Goal: Transaction & Acquisition: Book appointment/travel/reservation

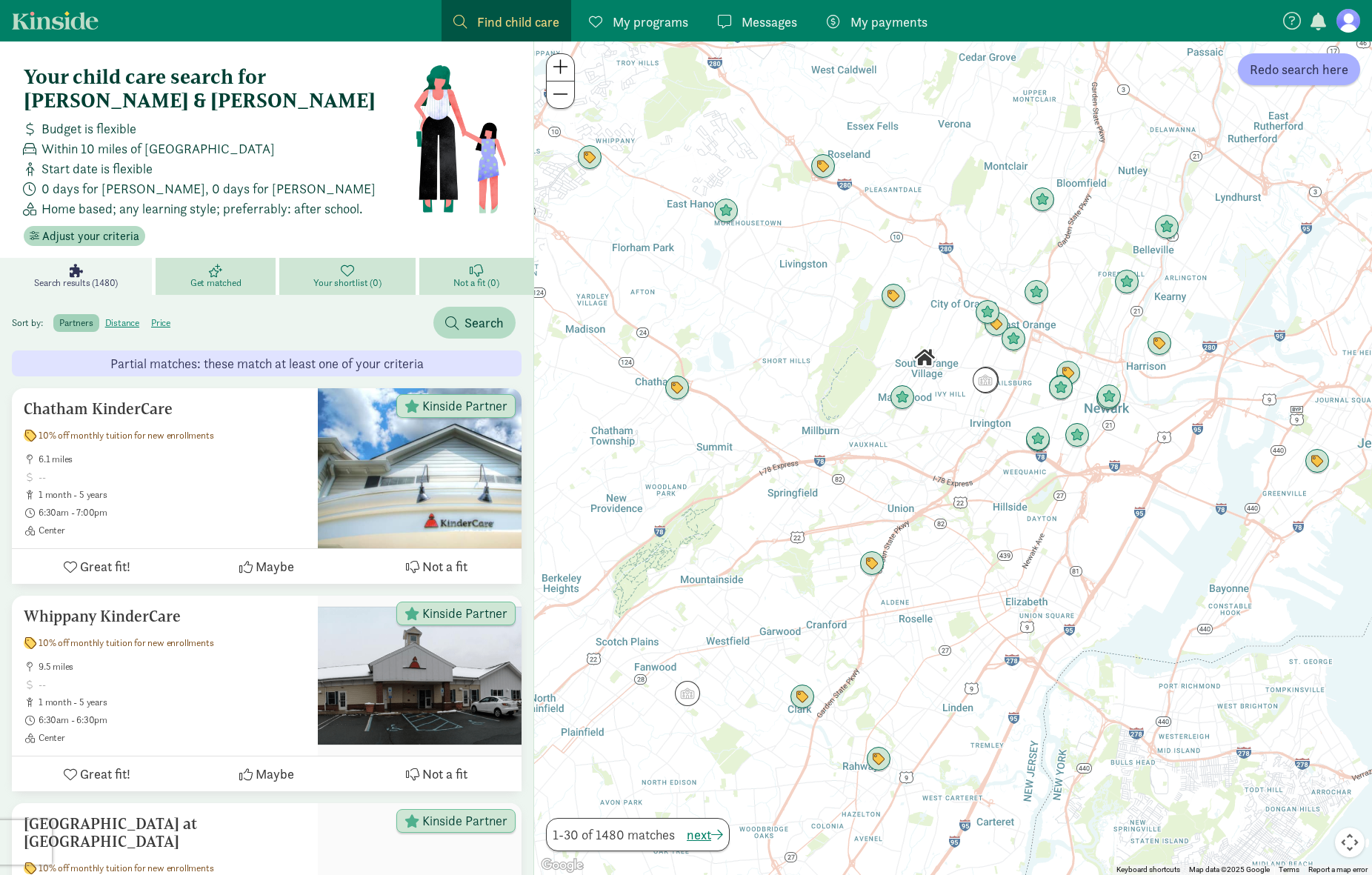
click at [446, 17] on link "Find child care Find" at bounding box center [507, 21] width 130 height 41
click at [492, 16] on span "Find child care" at bounding box center [518, 22] width 82 height 20
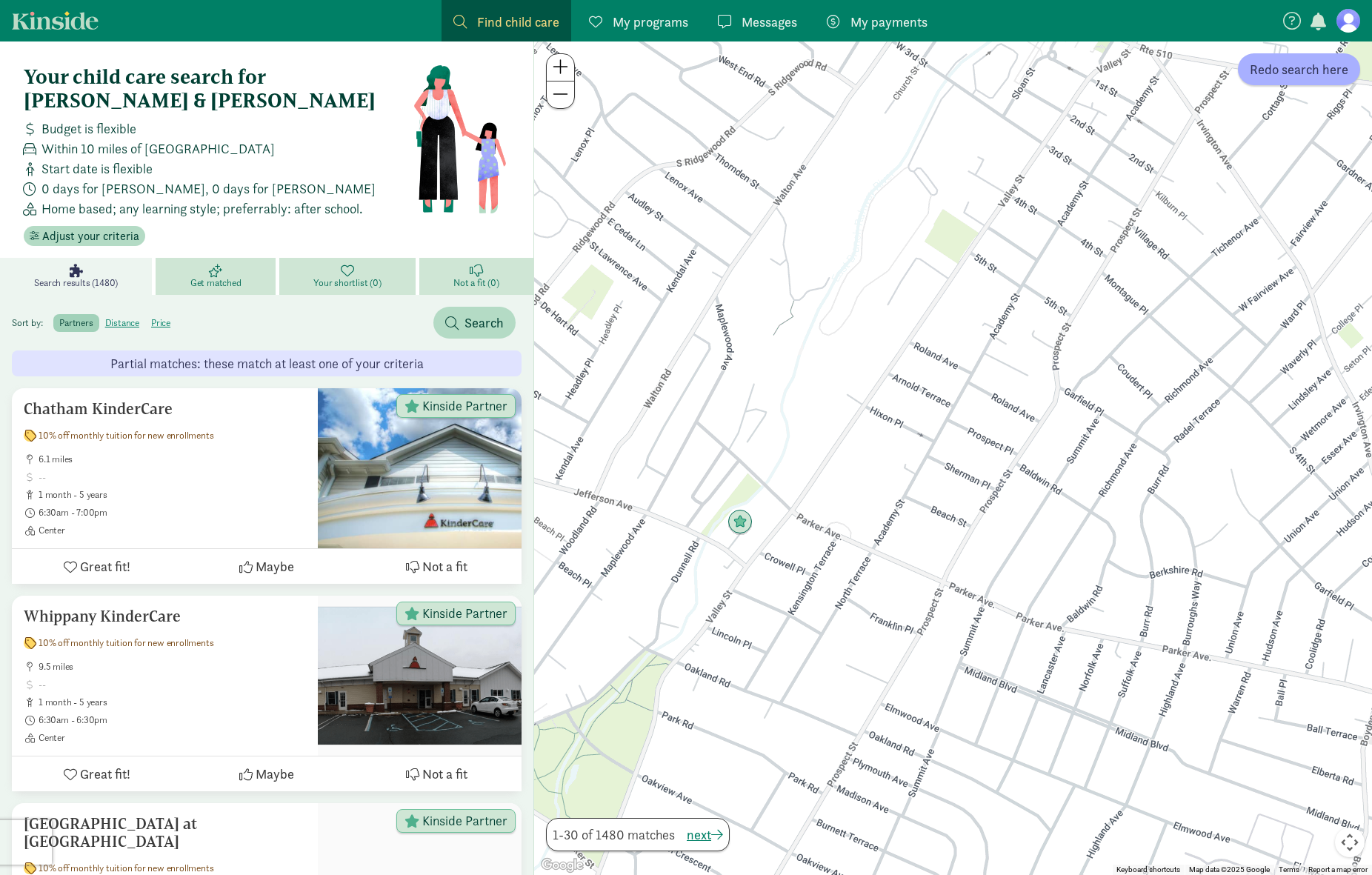
drag, startPoint x: 909, startPoint y: 400, endPoint x: 714, endPoint y: 621, distance: 294.7
click at [691, 642] on div at bounding box center [953, 458] width 838 height 834
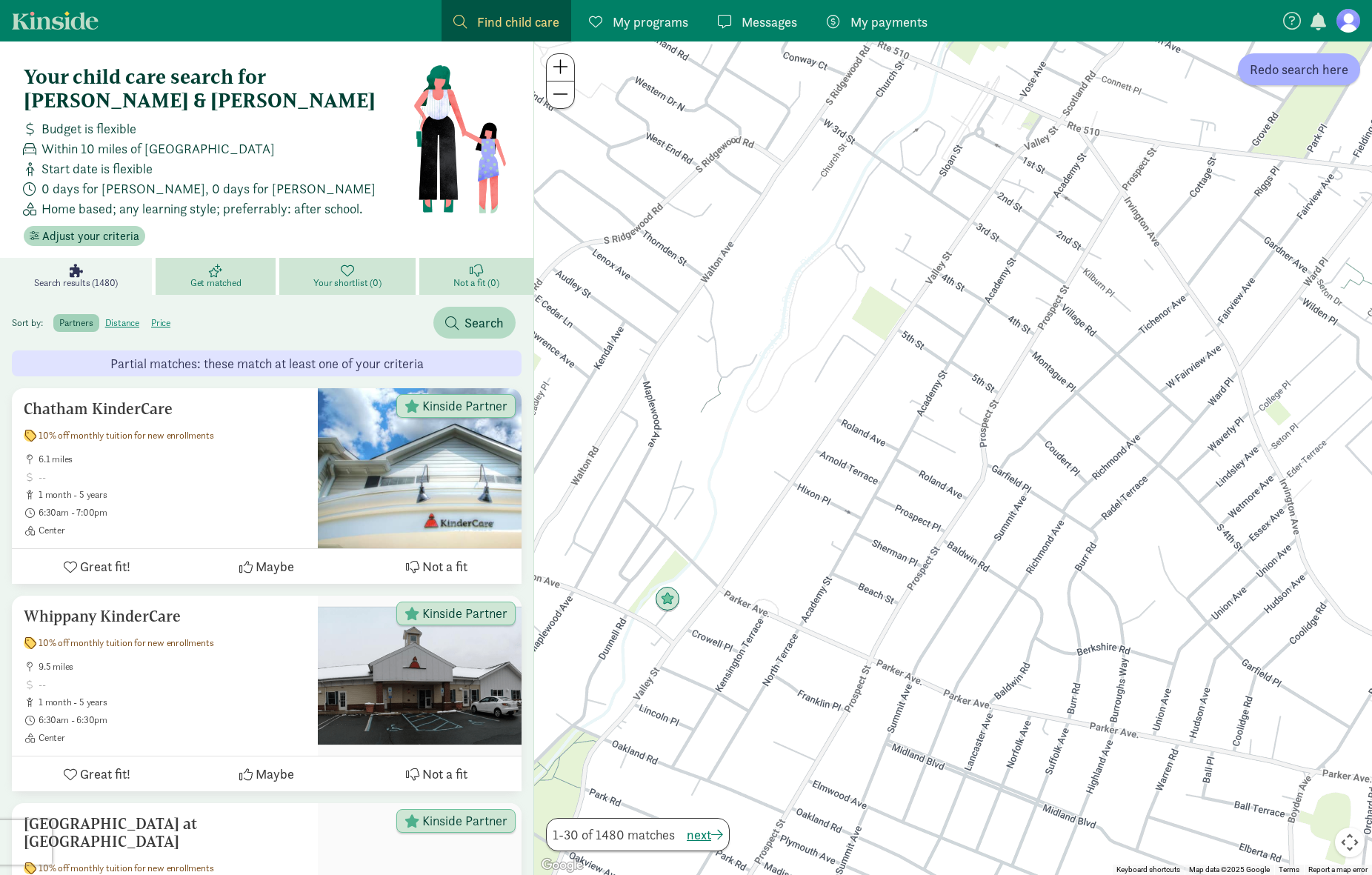
click at [492, 24] on span "Find child care" at bounding box center [518, 22] width 82 height 20
click at [1299, 68] on span "Redo search here" at bounding box center [1299, 69] width 98 height 20
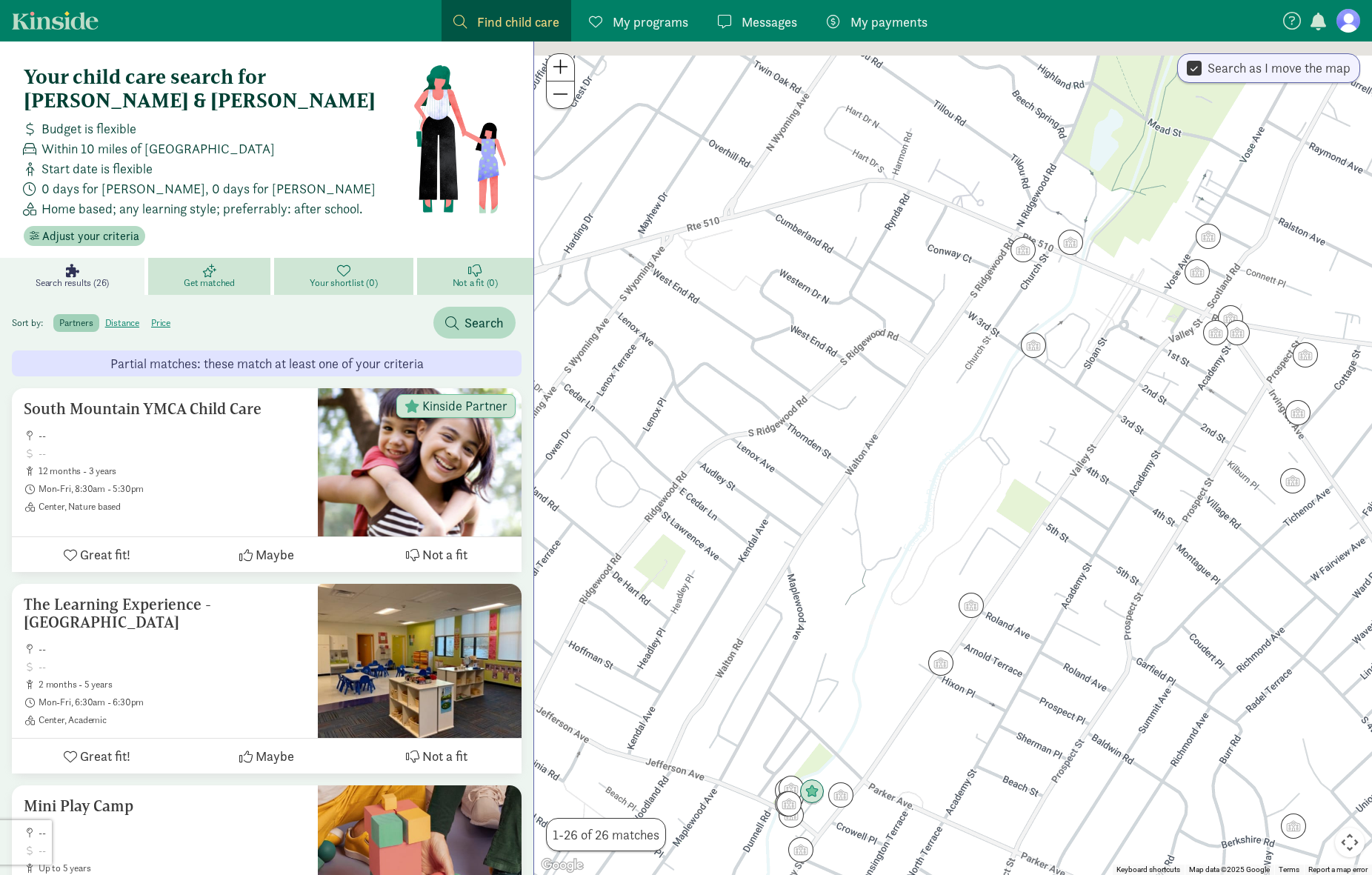
drag, startPoint x: 1137, startPoint y: 428, endPoint x: 1263, endPoint y: 611, distance: 222.2
click at [1267, 613] on div at bounding box center [953, 458] width 838 height 834
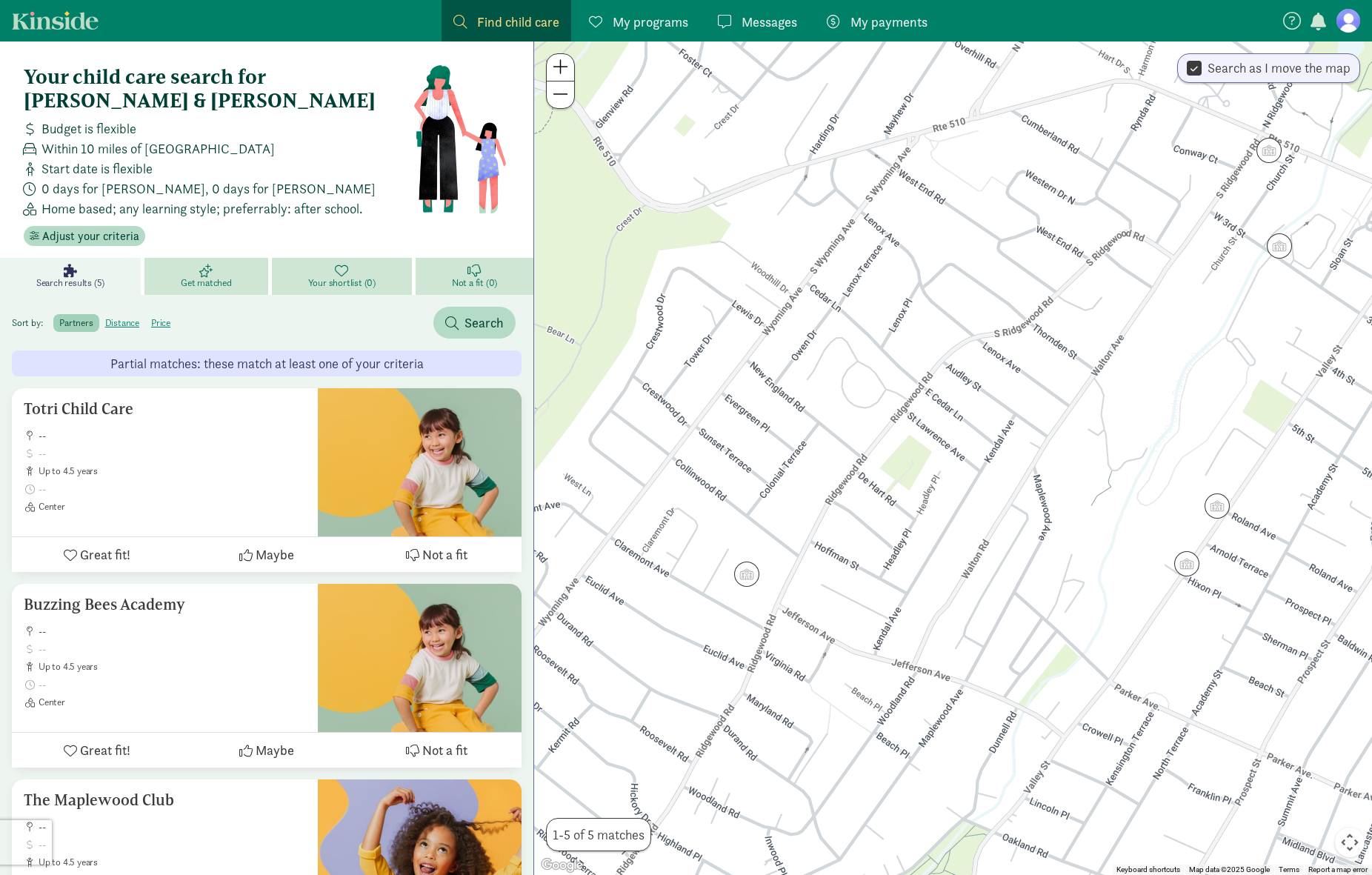
drag, startPoint x: 830, startPoint y: 367, endPoint x: 1094, endPoint y: 283, distance: 277.0
click at [1094, 283] on div at bounding box center [953, 458] width 838 height 834
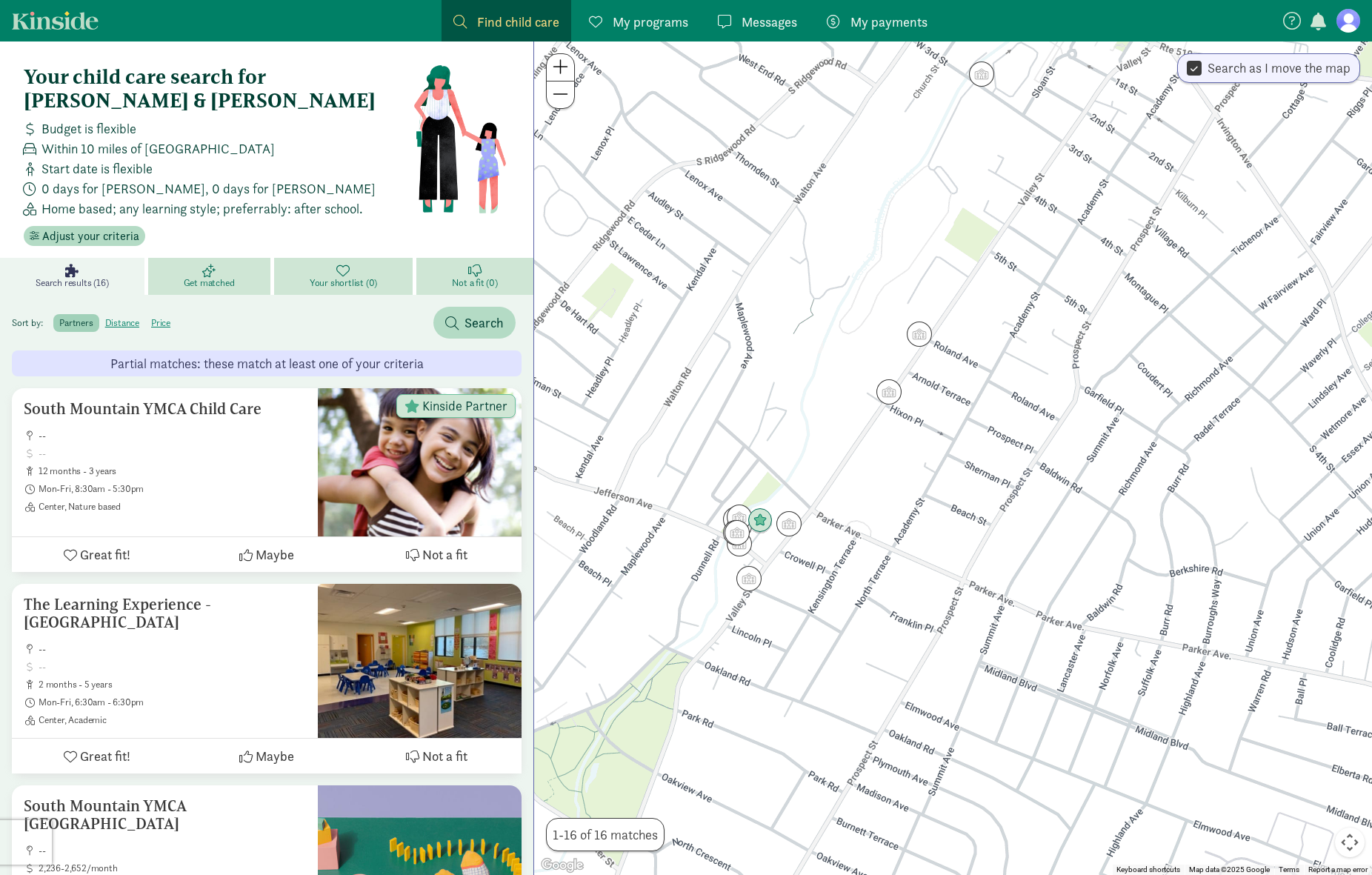
drag, startPoint x: 1146, startPoint y: 631, endPoint x: 840, endPoint y: 458, distance: 351.5
click at [840, 458] on div at bounding box center [953, 458] width 838 height 834
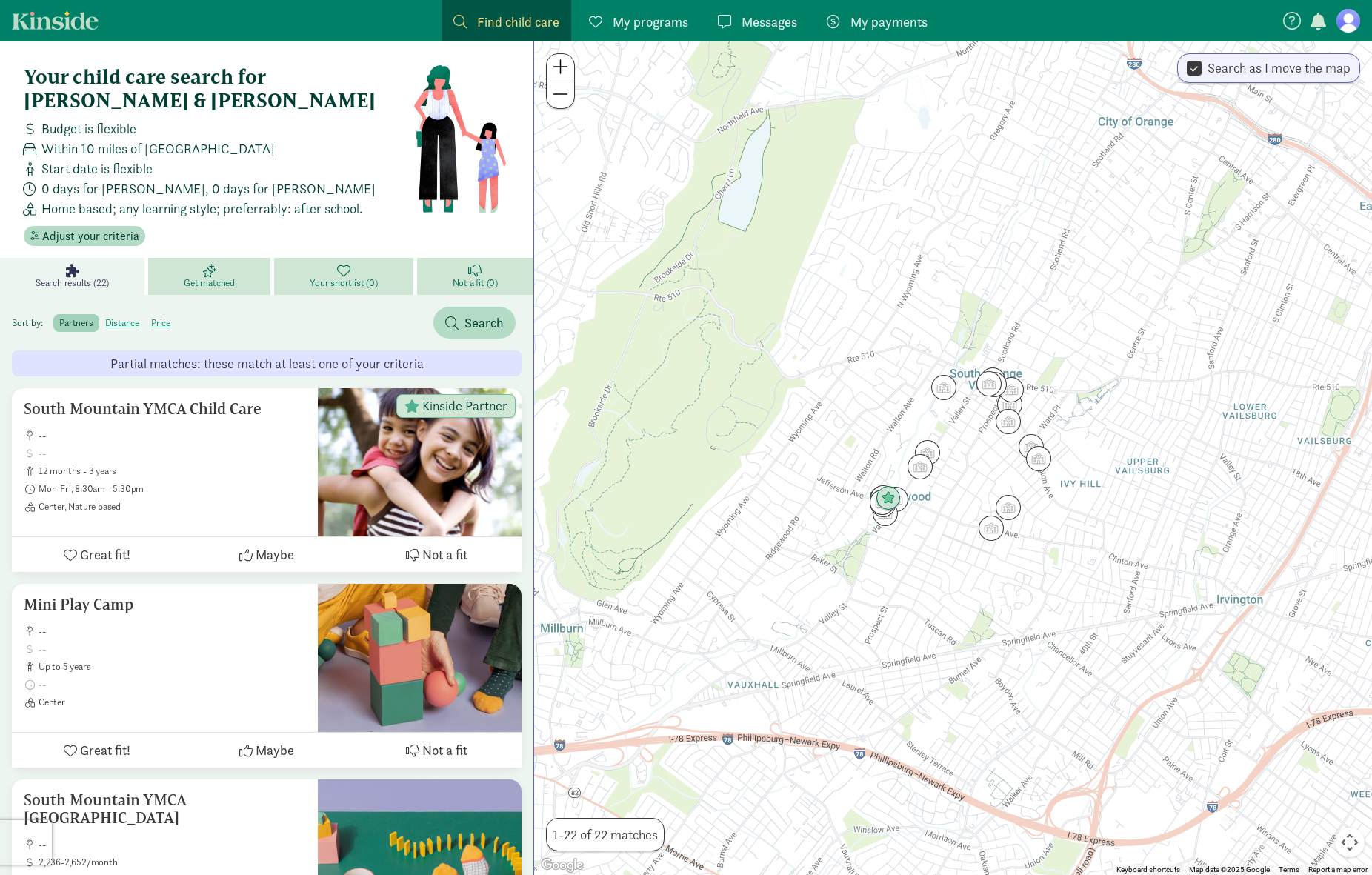
click at [1106, 537] on div at bounding box center [953, 458] width 838 height 834
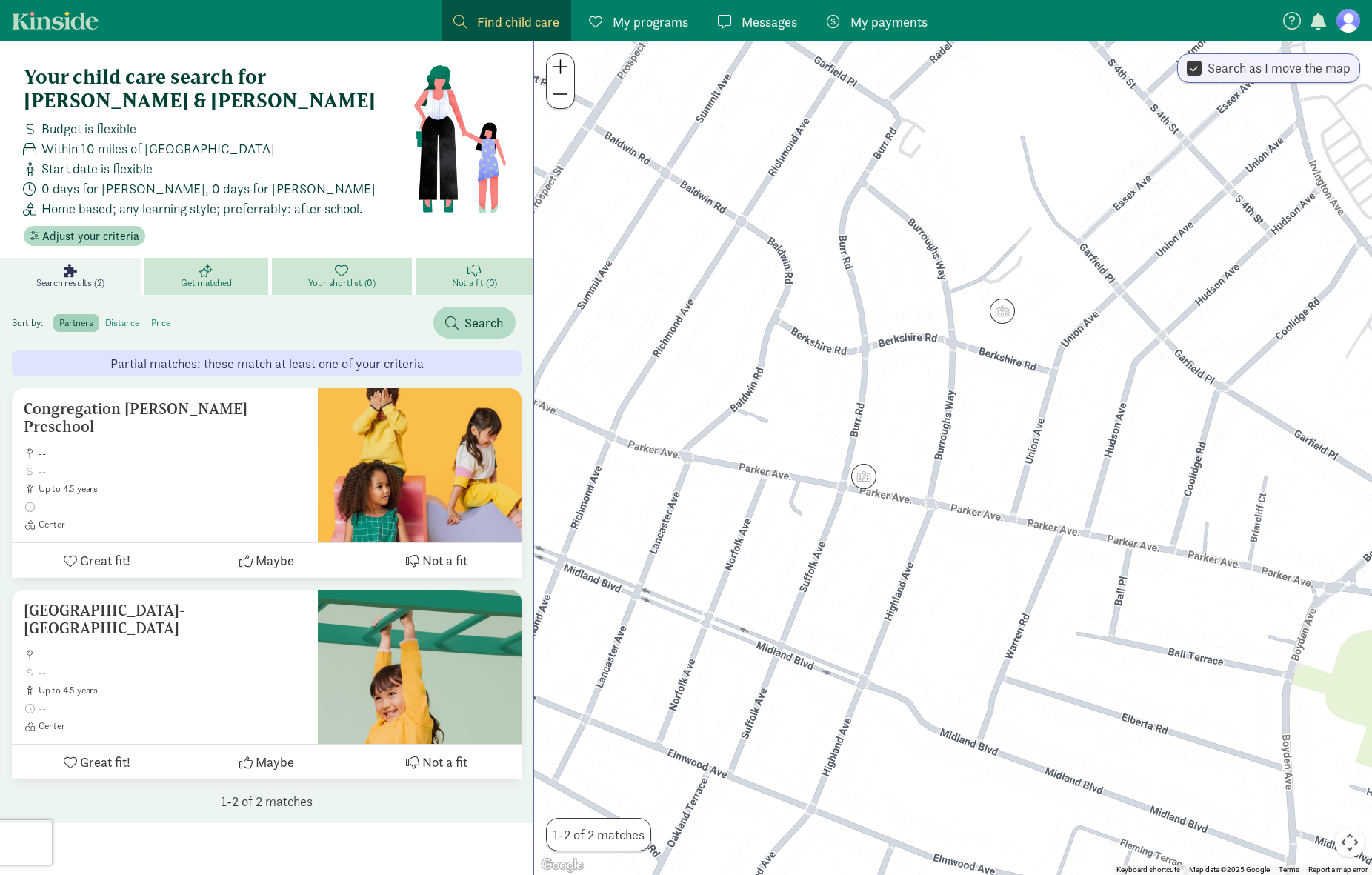
drag, startPoint x: 805, startPoint y: 489, endPoint x: 997, endPoint y: 622, distance: 233.6
click at [998, 622] on div at bounding box center [953, 458] width 838 height 834
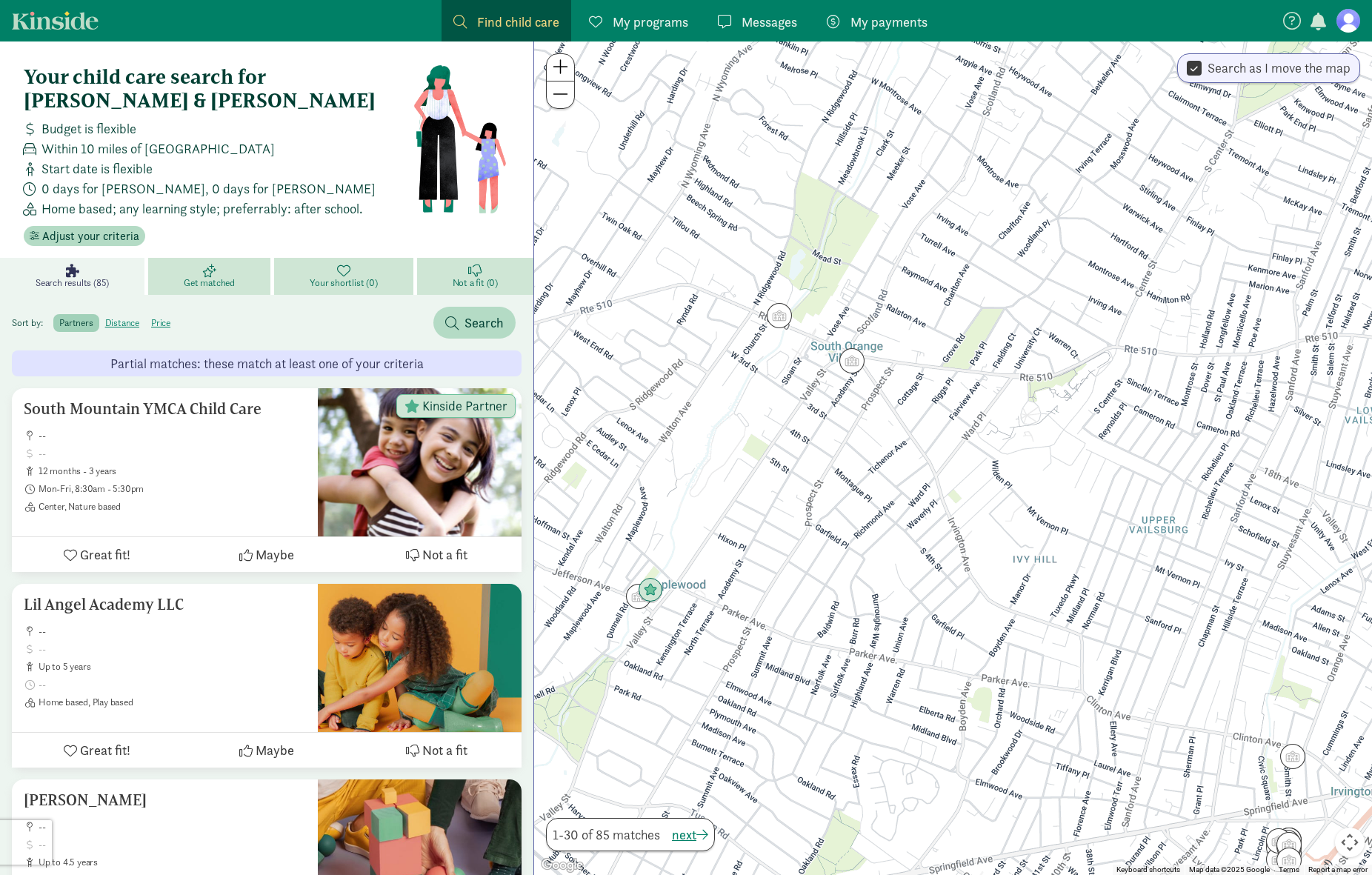
drag, startPoint x: 1197, startPoint y: 263, endPoint x: 1116, endPoint y: 421, distance: 177.6
click at [1119, 421] on div at bounding box center [953, 458] width 838 height 834
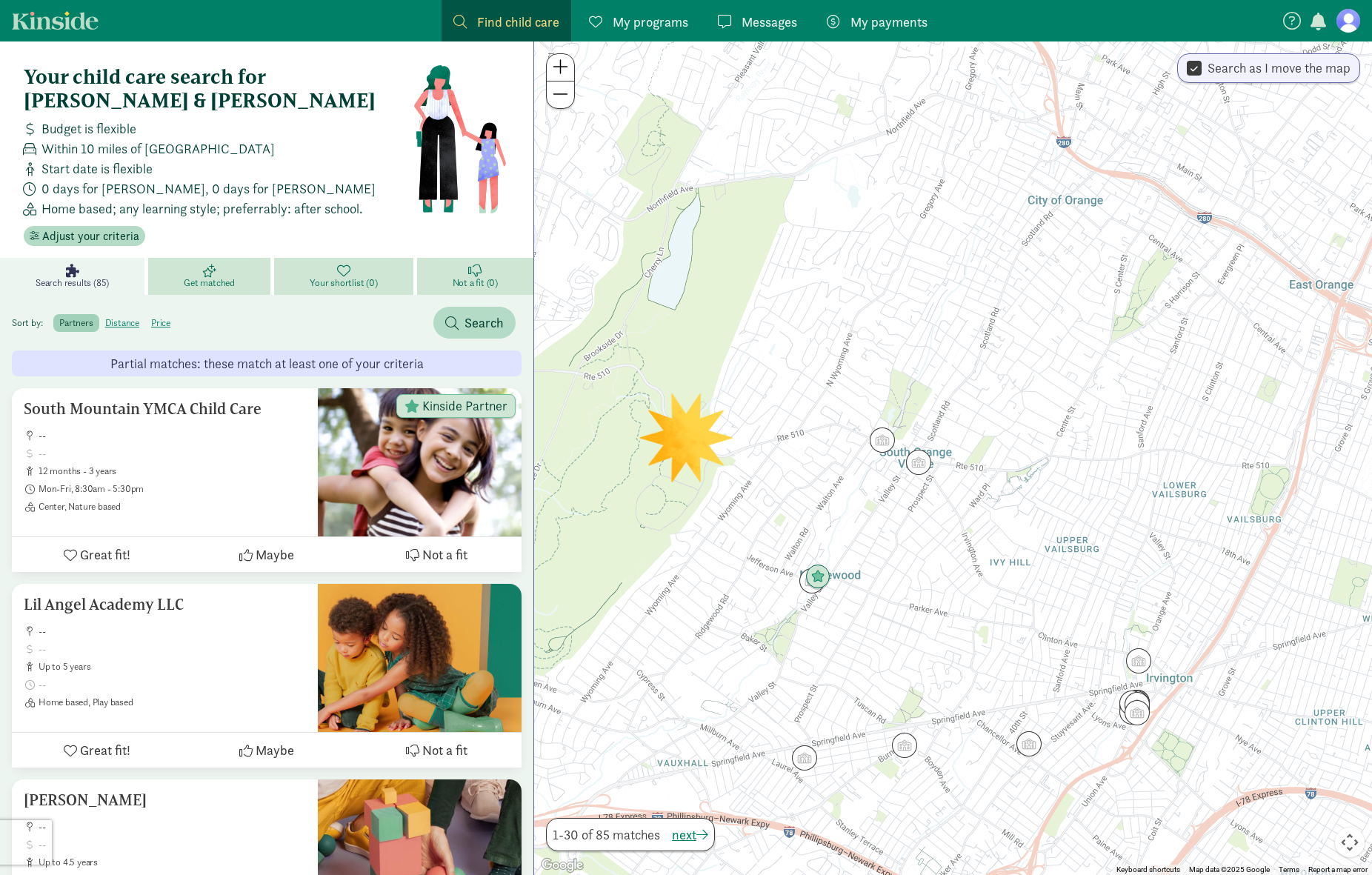
click at [943, 410] on div at bounding box center [953, 458] width 838 height 834
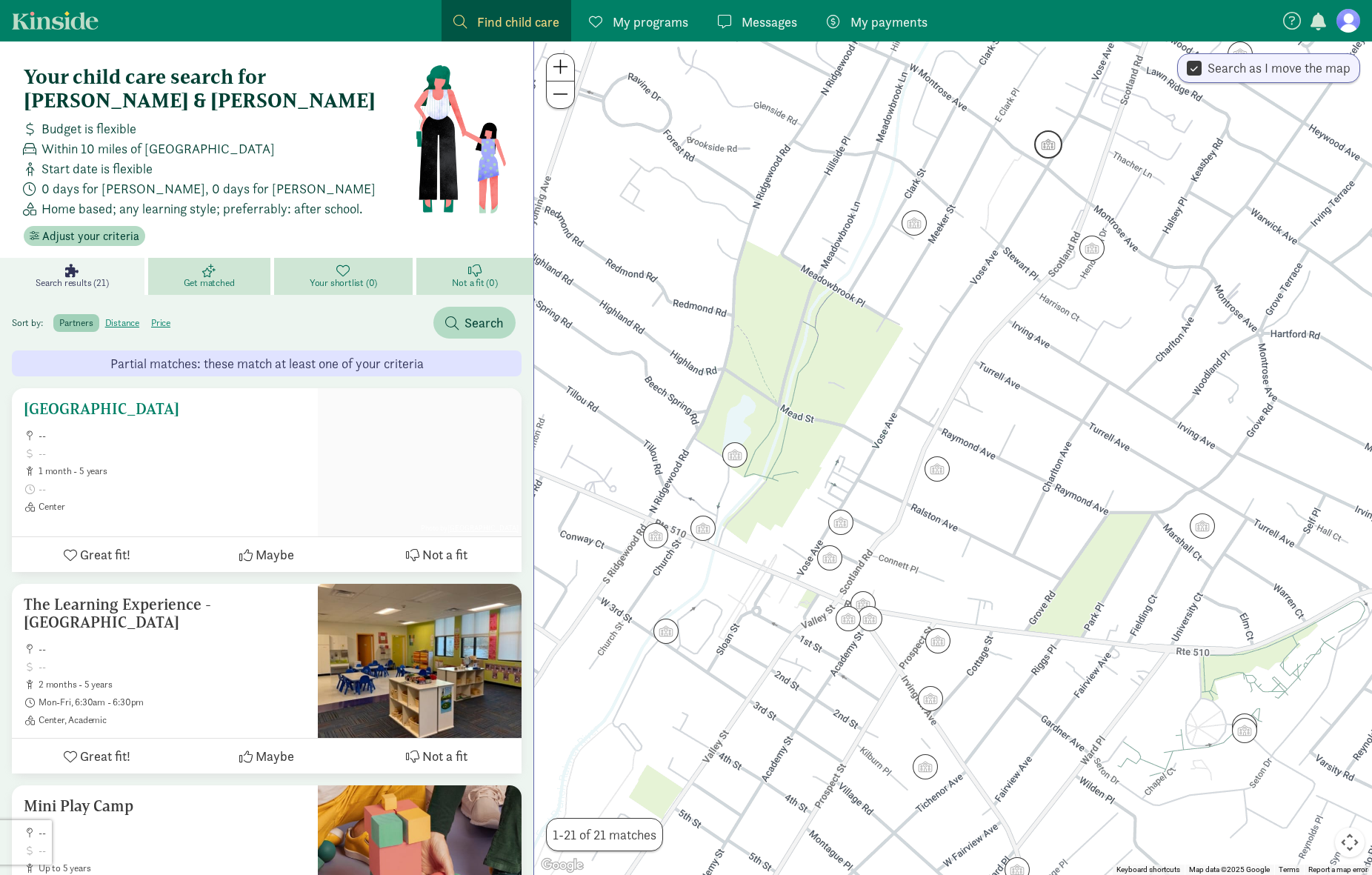
scroll to position [87, 0]
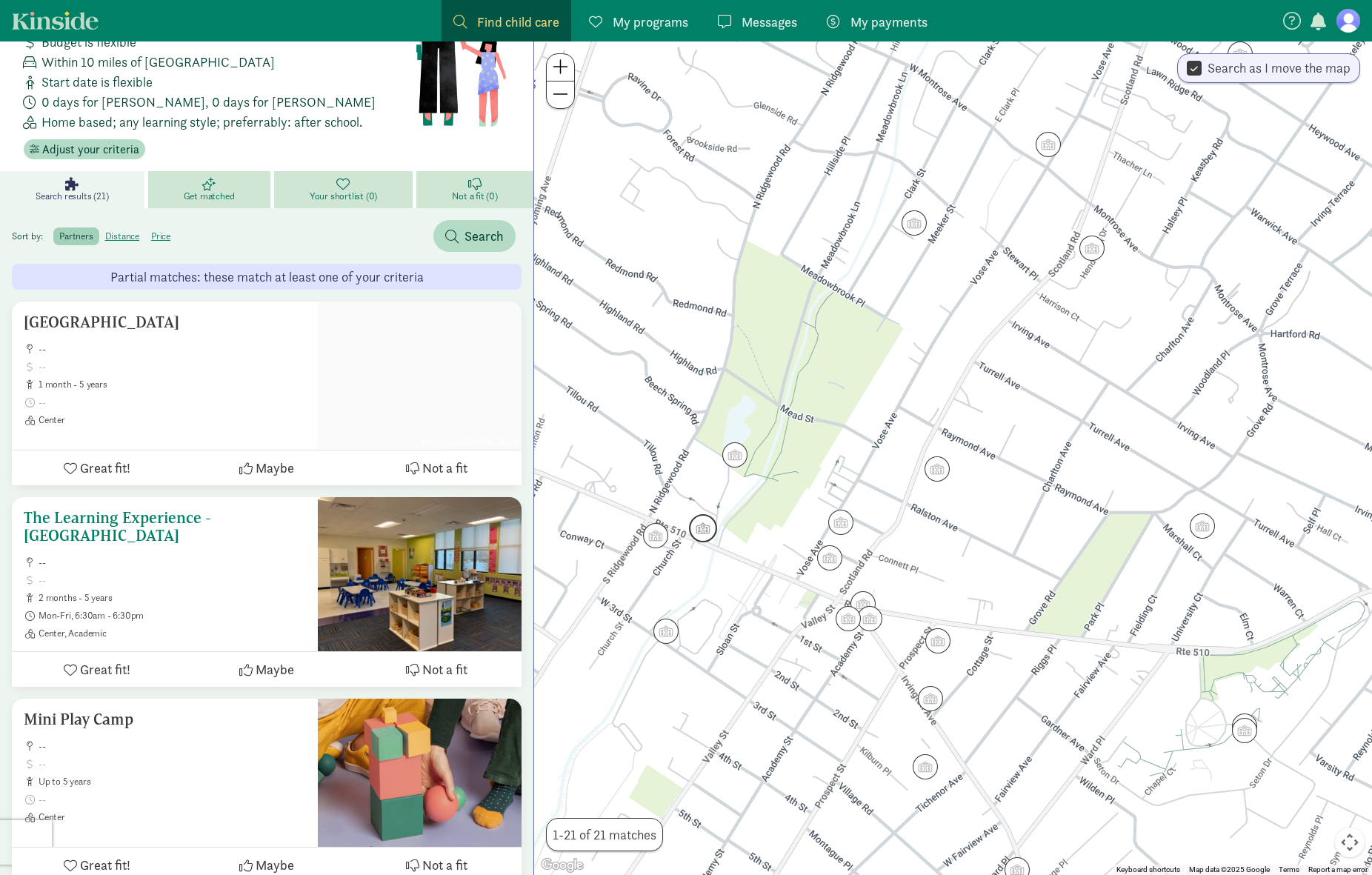
click at [168, 510] on h5 "The Learning Experience - [GEOGRAPHIC_DATA]" at bounding box center [164, 526] width 282 height 35
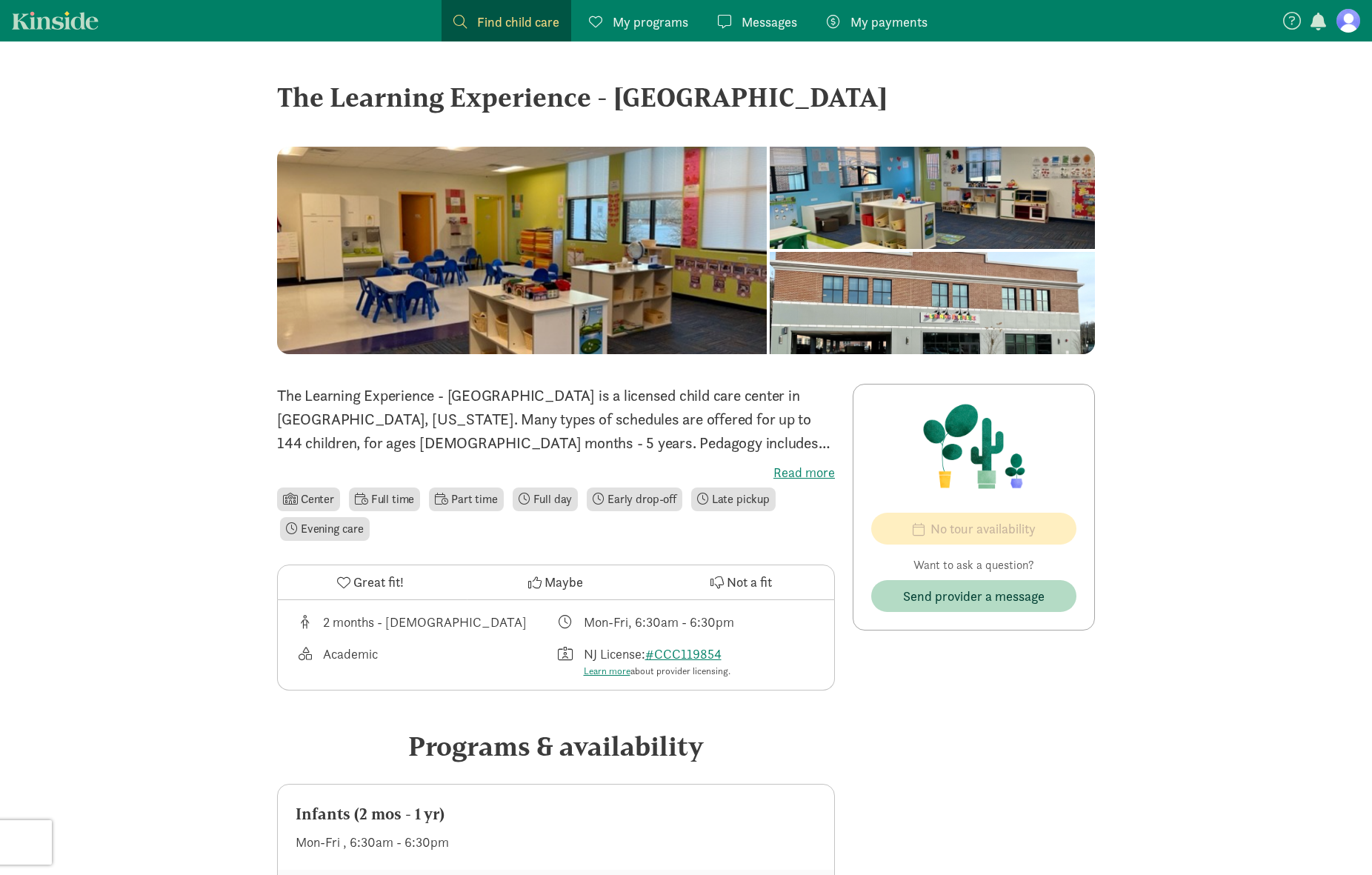
click at [798, 471] on label "Read more" at bounding box center [556, 473] width 557 height 18
click at [0, 0] on input "Read more" at bounding box center [0, 0] width 0 height 0
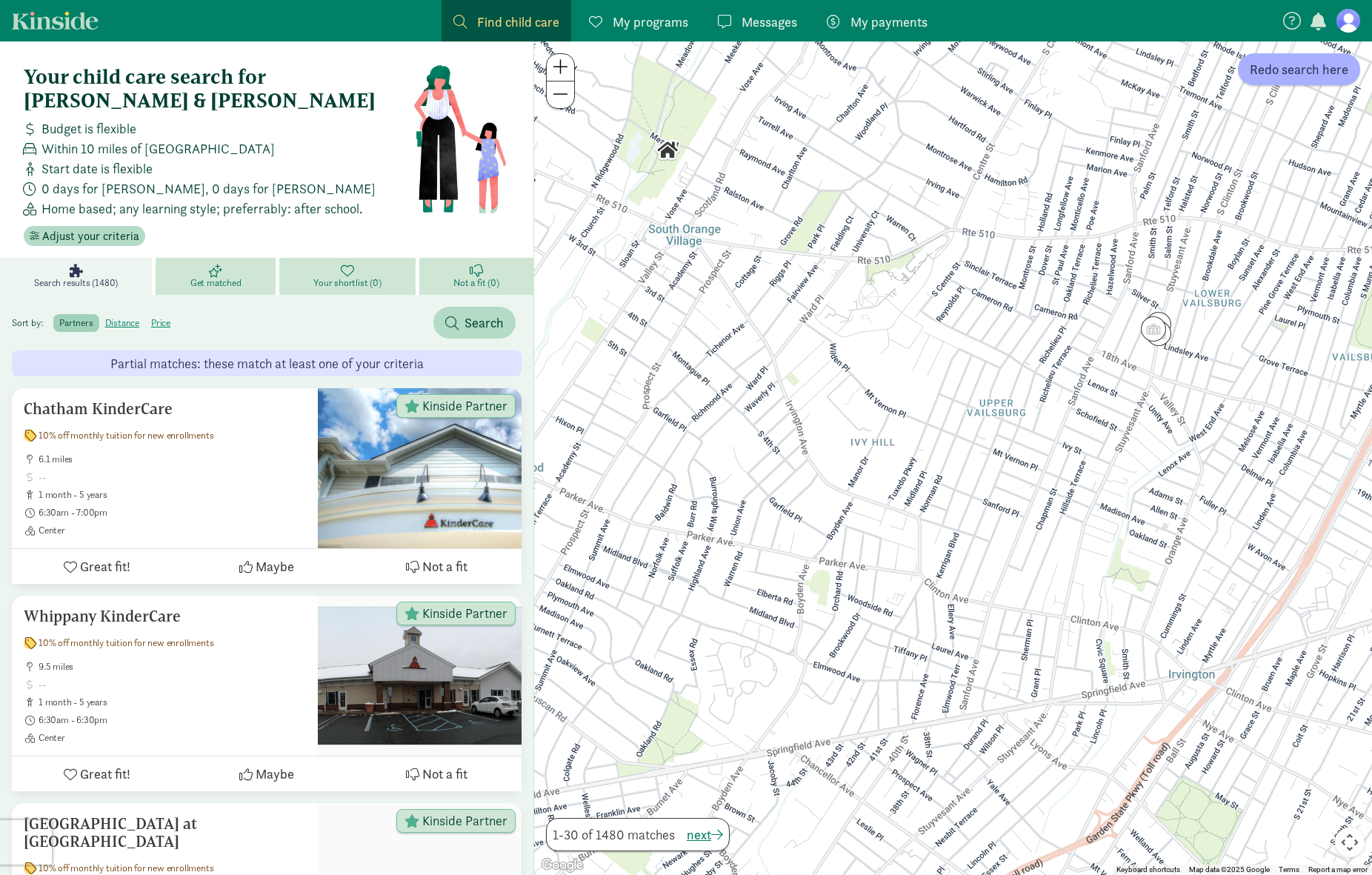
drag, startPoint x: 1135, startPoint y: 290, endPoint x: 962, endPoint y: 650, distance: 399.4
click at [965, 656] on div at bounding box center [953, 458] width 838 height 834
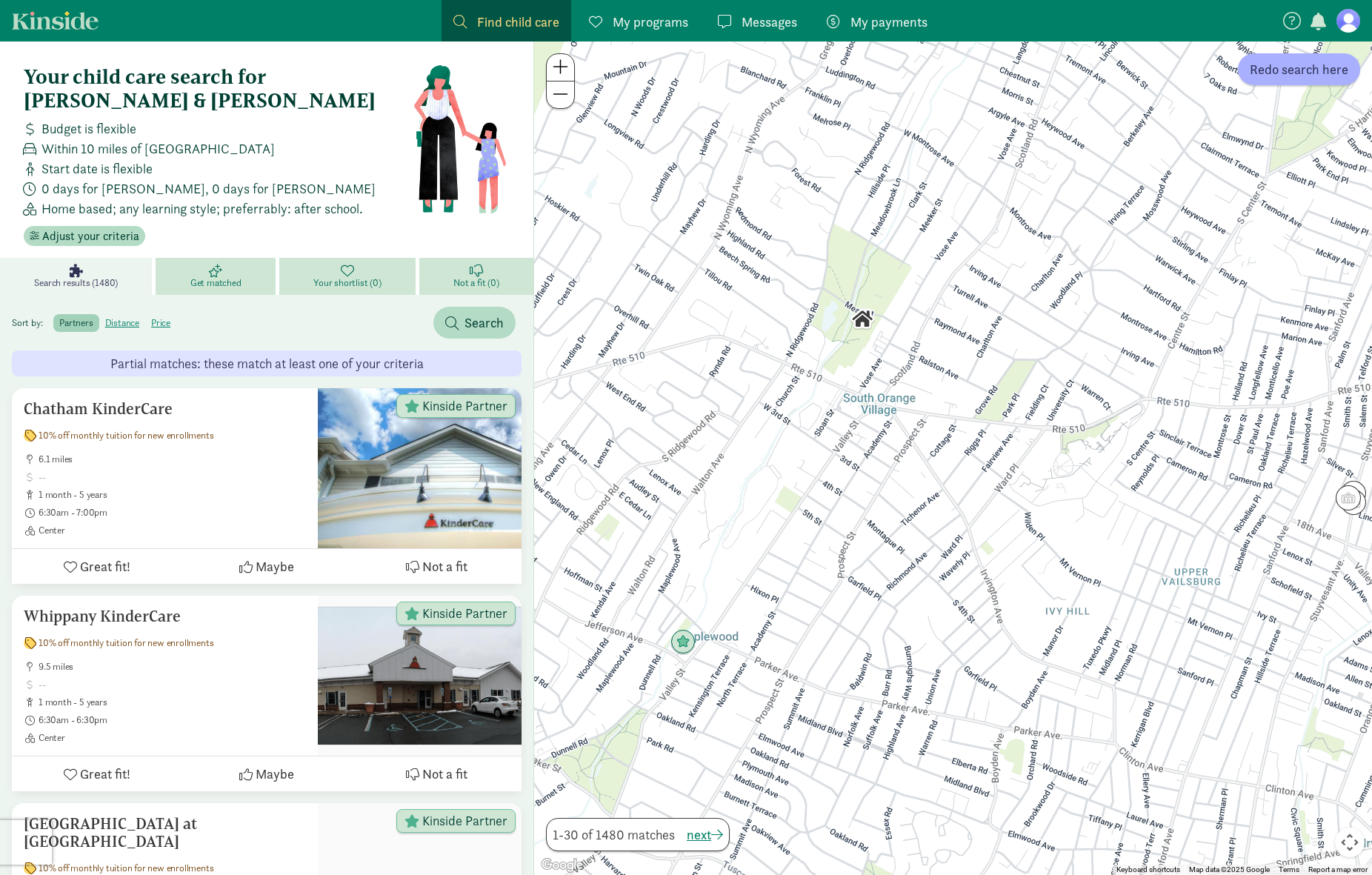
drag, startPoint x: 1105, startPoint y: 666, endPoint x: 1182, endPoint y: 688, distance: 80.1
click at [1183, 688] on div at bounding box center [953, 458] width 838 height 834
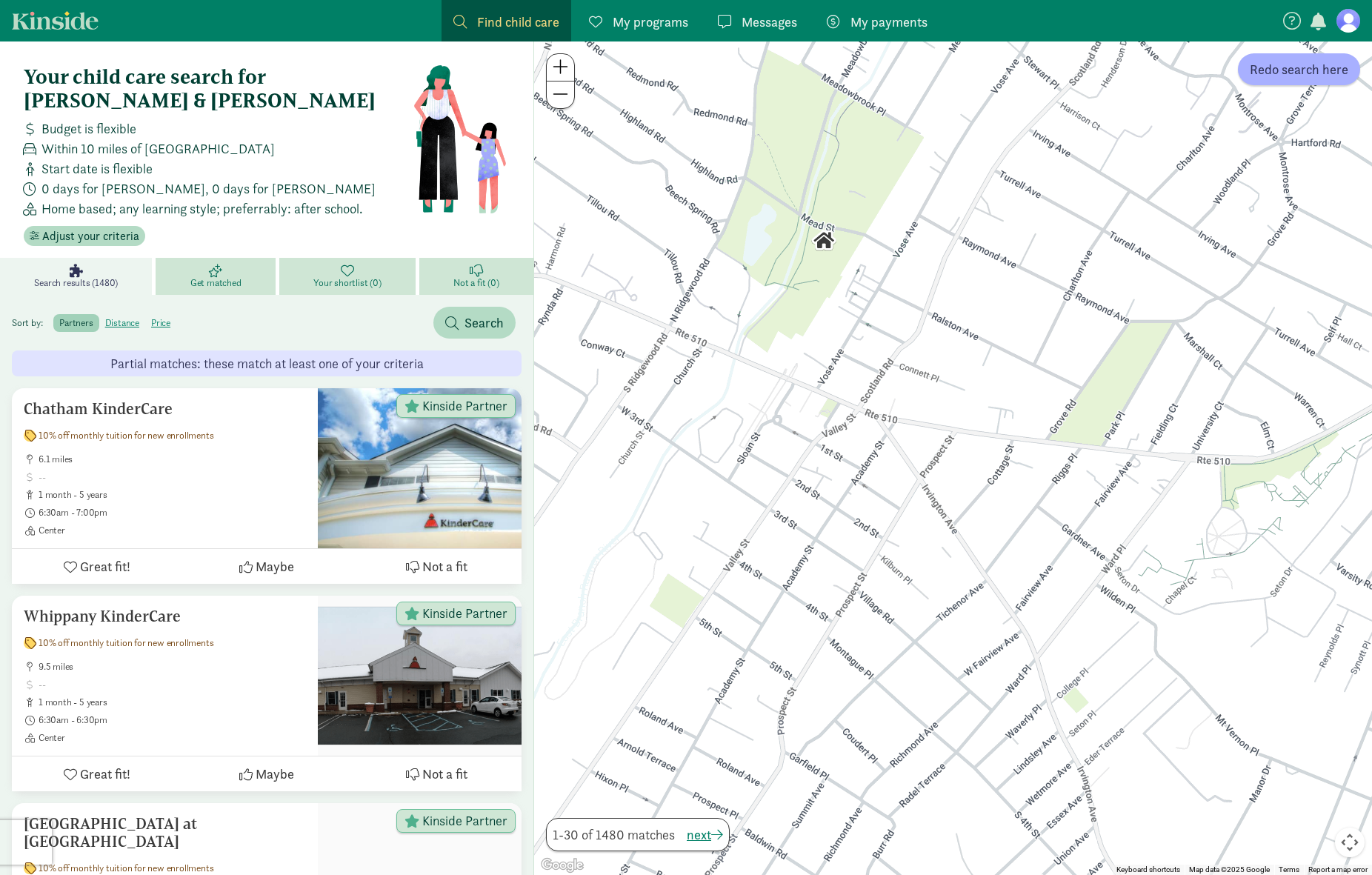
drag, startPoint x: 935, startPoint y: 487, endPoint x: 1077, endPoint y: 669, distance: 230.8
click at [1078, 670] on div at bounding box center [953, 458] width 838 height 834
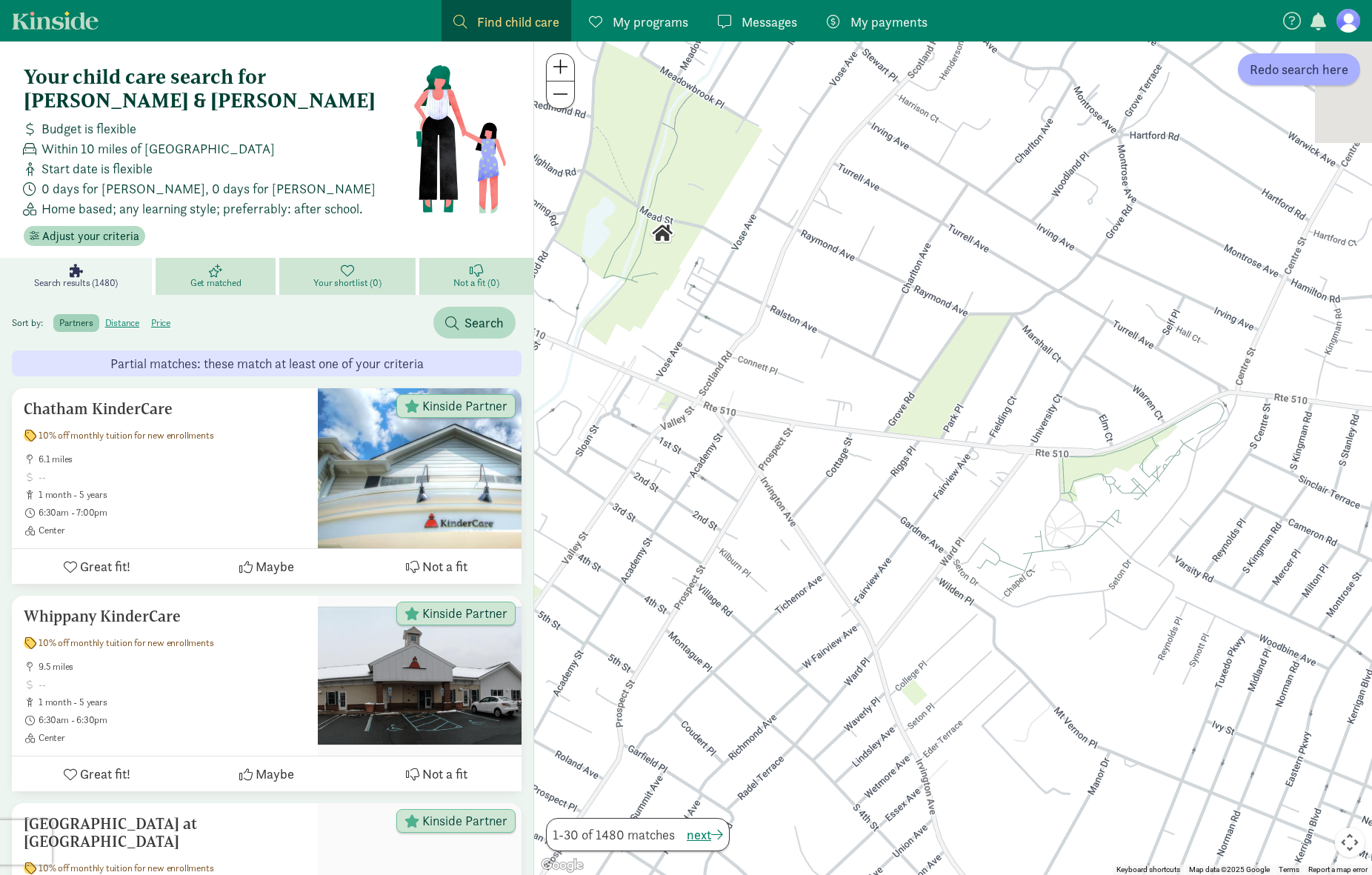
drag, startPoint x: 1003, startPoint y: 475, endPoint x: 971, endPoint y: 468, distance: 32.8
click at [971, 468] on div at bounding box center [953, 458] width 838 height 834
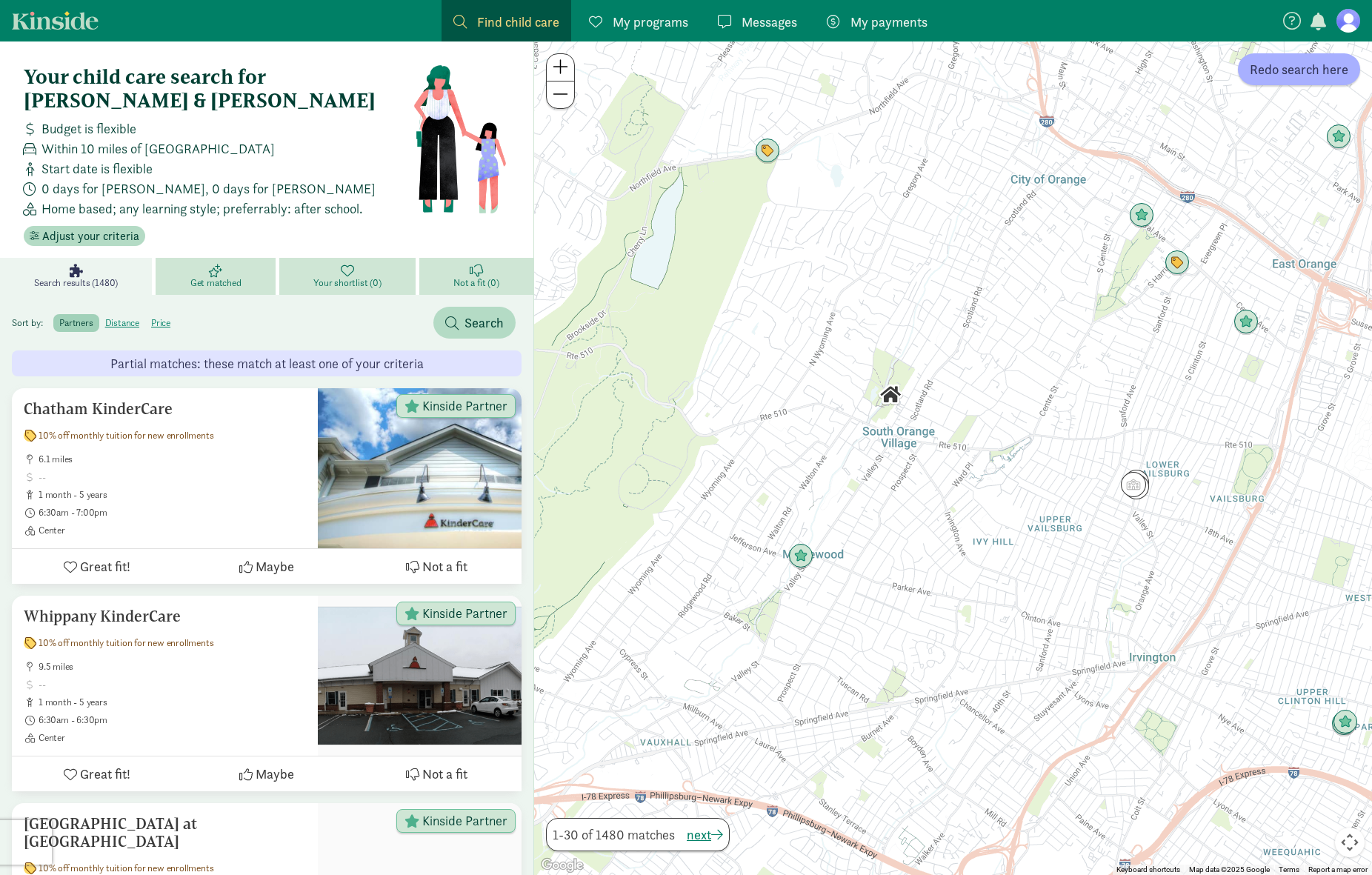
click at [506, 21] on span "Find child care" at bounding box center [518, 22] width 82 height 20
click at [143, 74] on h4 "Your child care search for [PERSON_NAME] & [PERSON_NAME]" at bounding box center [217, 88] width 389 height 48
click at [102, 227] on span "Adjust your criteria" at bounding box center [91, 236] width 97 height 18
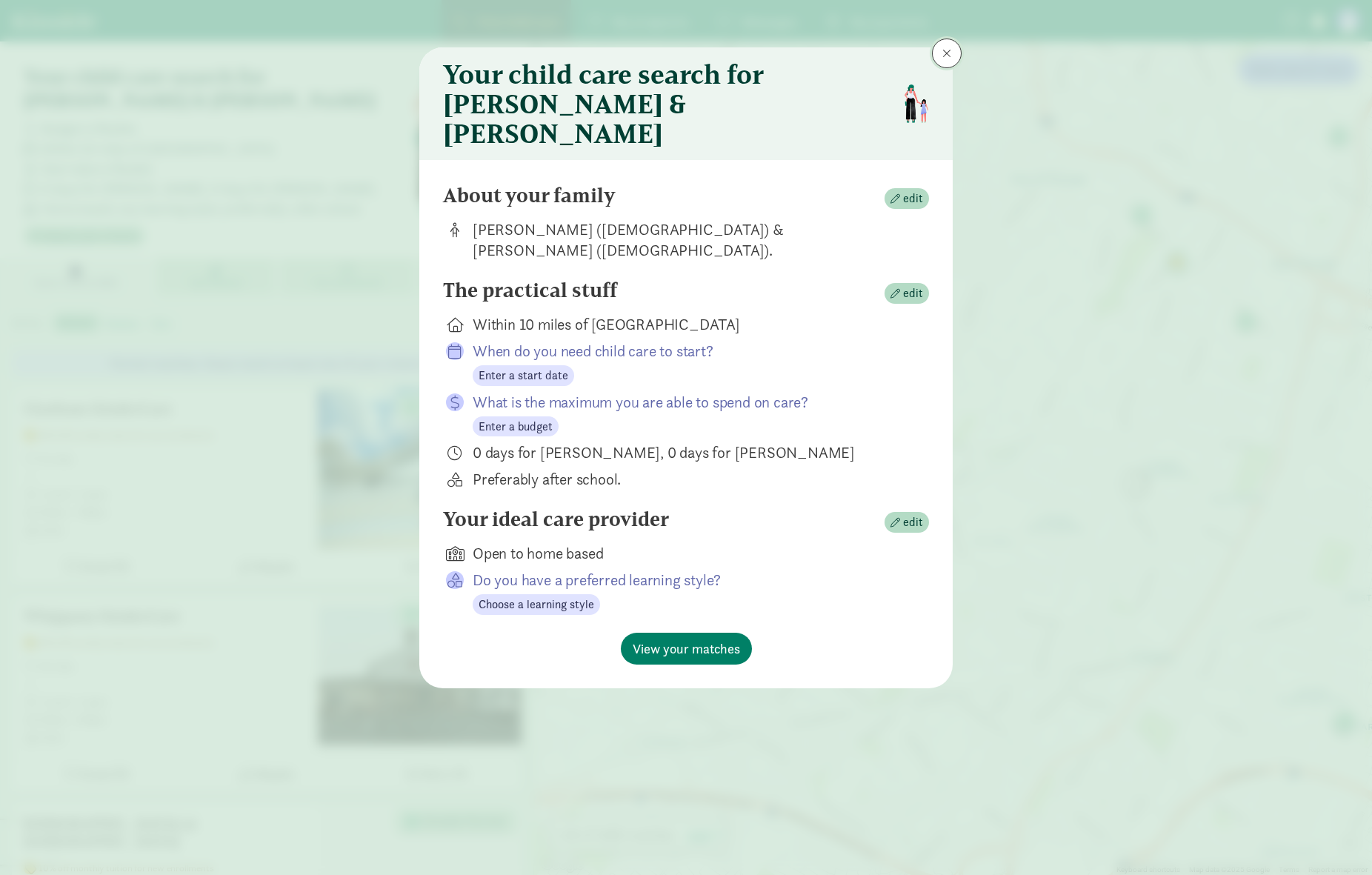
drag, startPoint x: 940, startPoint y: 56, endPoint x: 688, endPoint y: 35, distance: 252.9
click at [941, 56] on button at bounding box center [946, 53] width 30 height 30
